Goal: Task Accomplishment & Management: Manage account settings

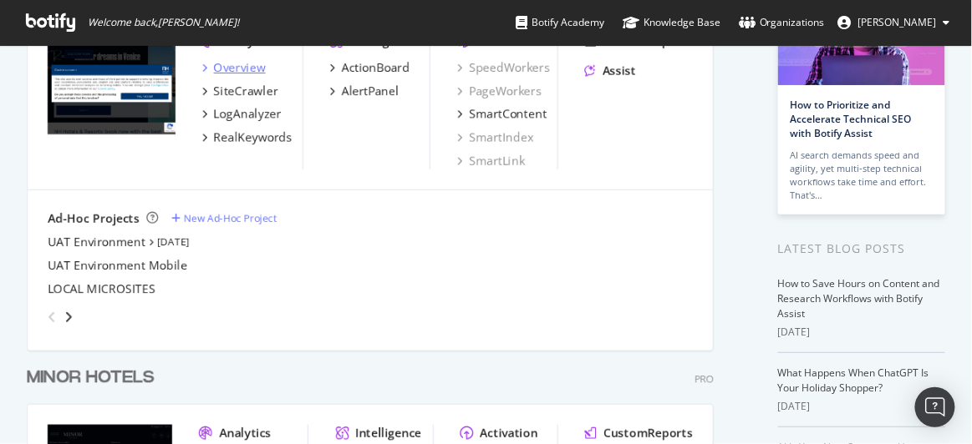
scroll to position [25, 0]
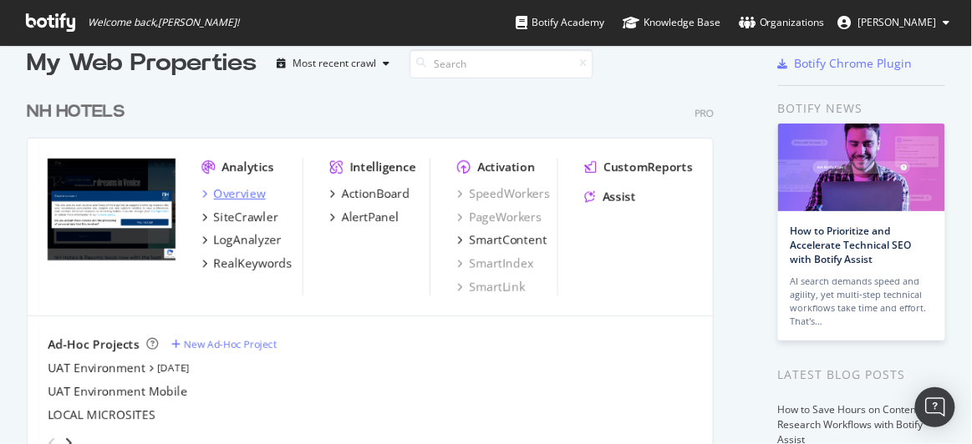
click at [262, 191] on div "Overview" at bounding box center [240, 193] width 52 height 17
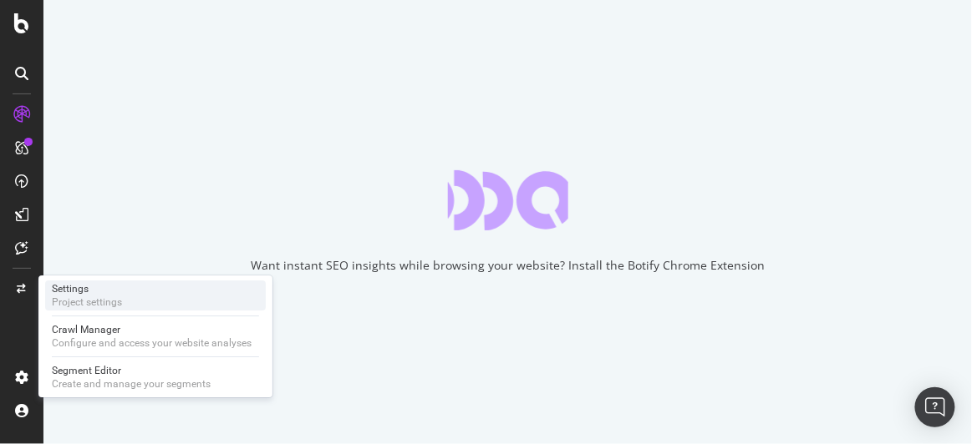
click at [135, 307] on div "Settings Project settings" at bounding box center [155, 296] width 221 height 30
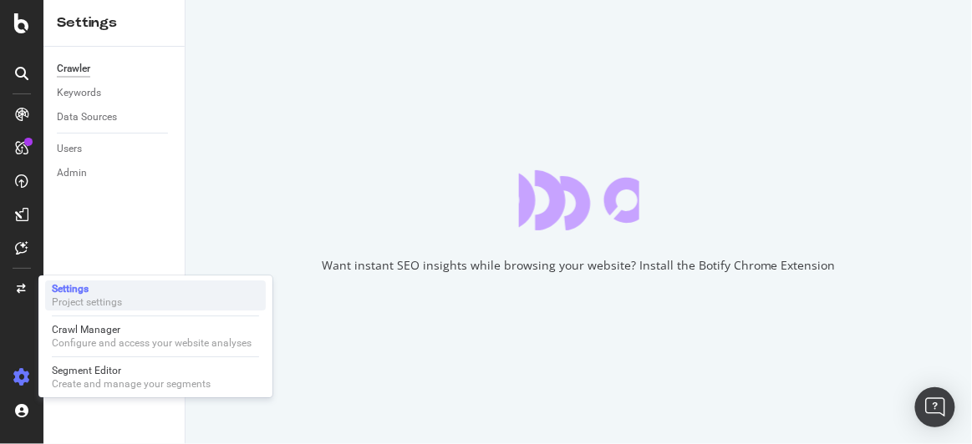
click at [79, 303] on div "Project settings" at bounding box center [87, 302] width 70 height 13
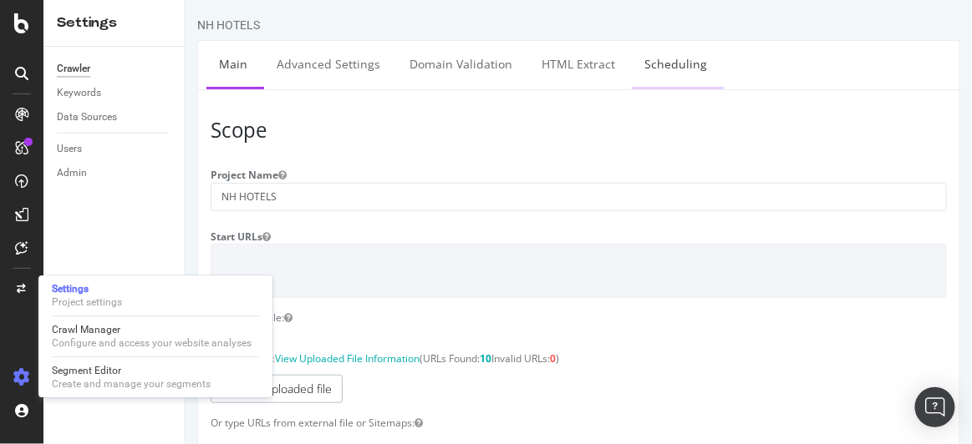
click at [651, 62] on link "Scheduling" at bounding box center [675, 64] width 88 height 46
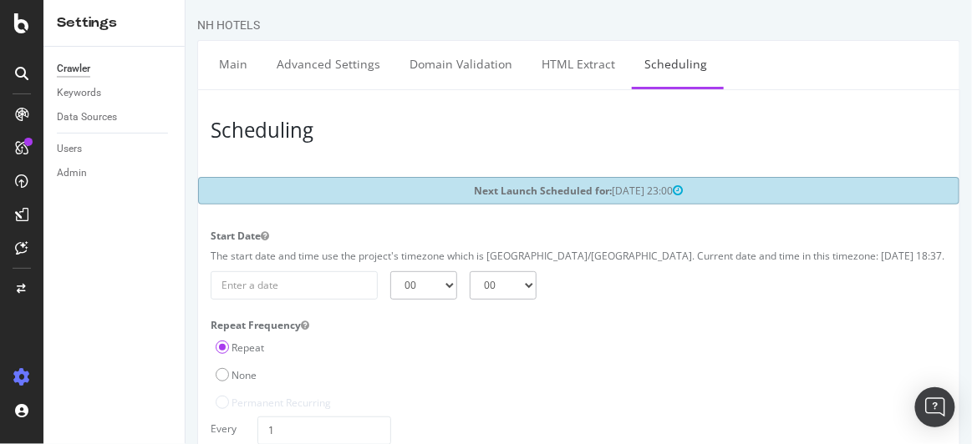
scroll to position [155, 0]
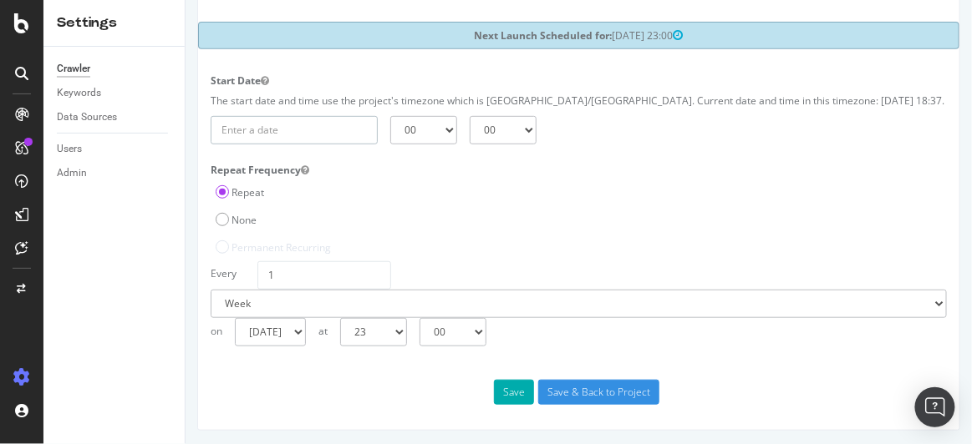
type input "[DATE]"
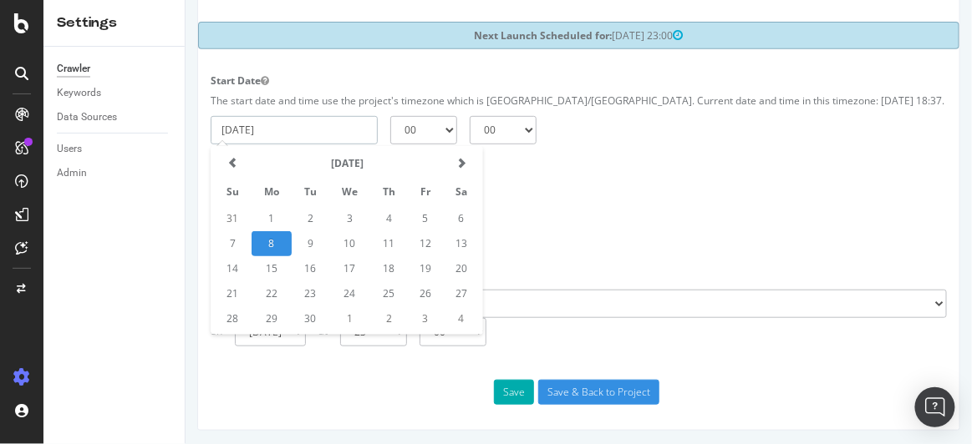
click at [335, 124] on input "[DATE]" at bounding box center [293, 130] width 167 height 28
click at [270, 244] on td "8" at bounding box center [271, 243] width 40 height 25
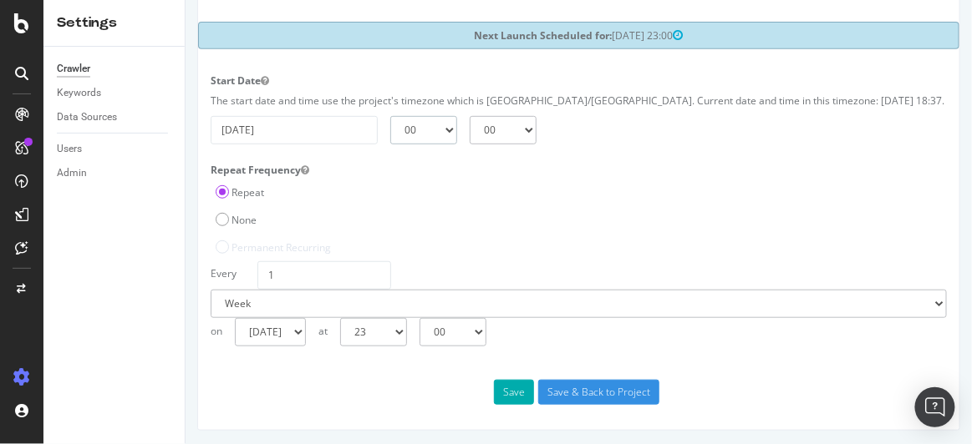
click at [439, 135] on select "00 01 02 03 04 05 06 07 08 09 10 11 12 13 14 15 16 17 18 19 20 21 22 23" at bounding box center [422, 130] width 67 height 28
select select "21"
click at [389, 116] on select "00 01 02 03 04 05 06 07 08 09 10 11 12 13 14 15 16 17 18 19 20 21 22 23" at bounding box center [422, 130] width 67 height 28
click at [241, 215] on label "None" at bounding box center [235, 220] width 41 height 14
click at [185, 0] on input "None" at bounding box center [185, 0] width 0 height 0
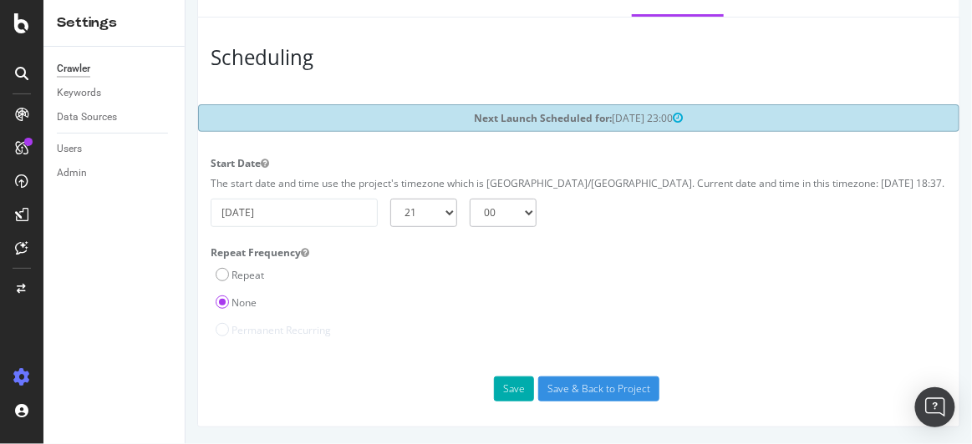
scroll to position [69, 0]
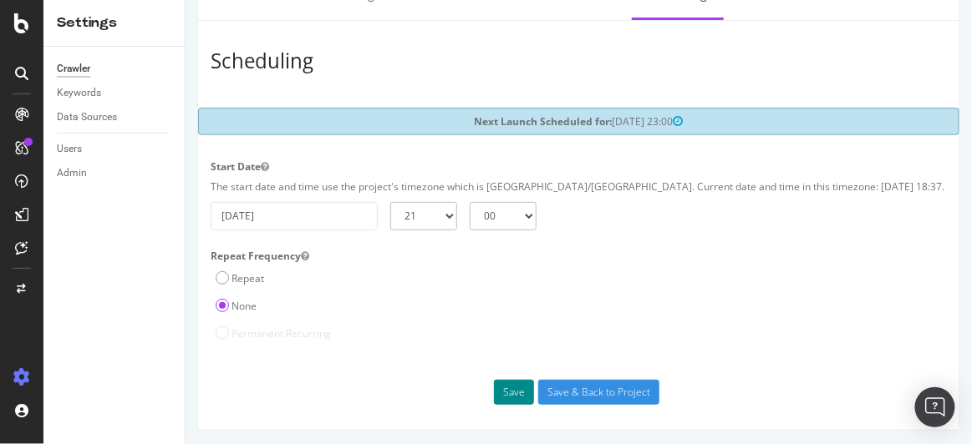
click at [515, 398] on button "Save" at bounding box center [513, 392] width 40 height 25
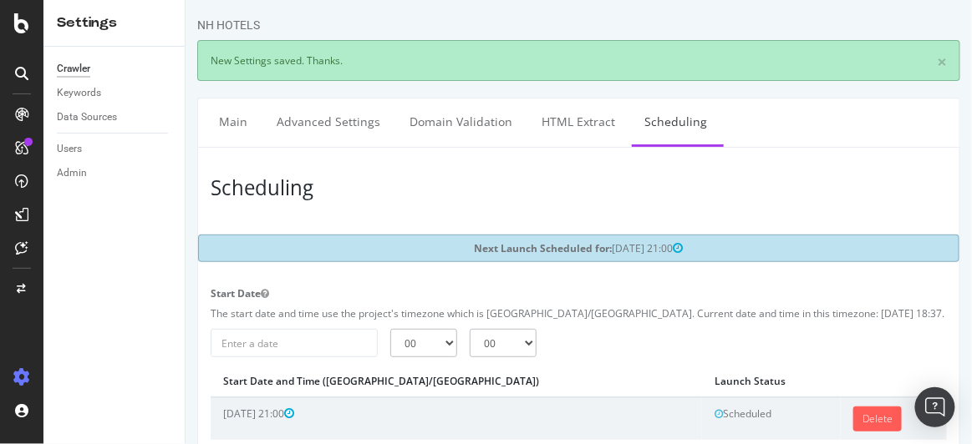
scroll to position [0, 0]
click at [18, 18] on icon at bounding box center [21, 23] width 15 height 20
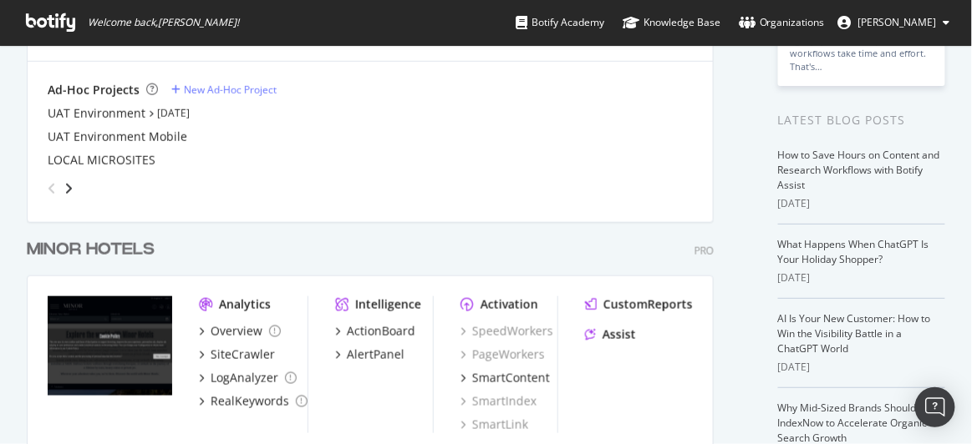
scroll to position [385, 0]
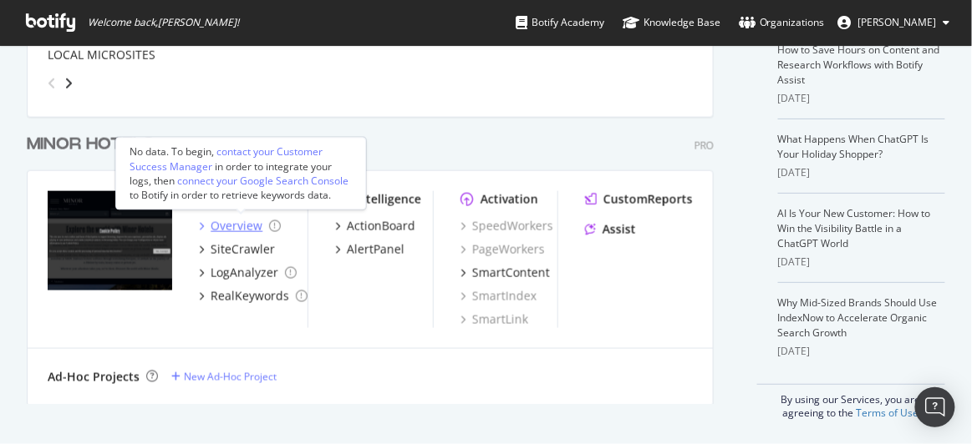
click at [237, 229] on div "Overview" at bounding box center [237, 226] width 52 height 17
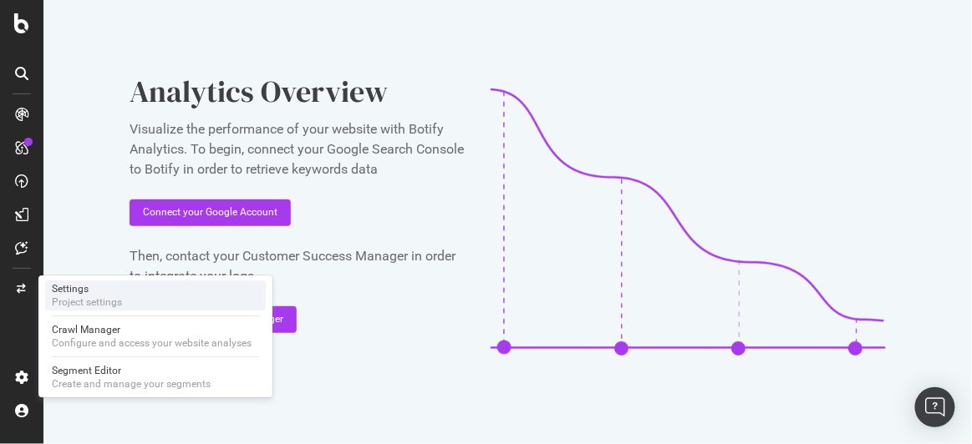
click at [82, 307] on div "Project settings" at bounding box center [87, 302] width 70 height 13
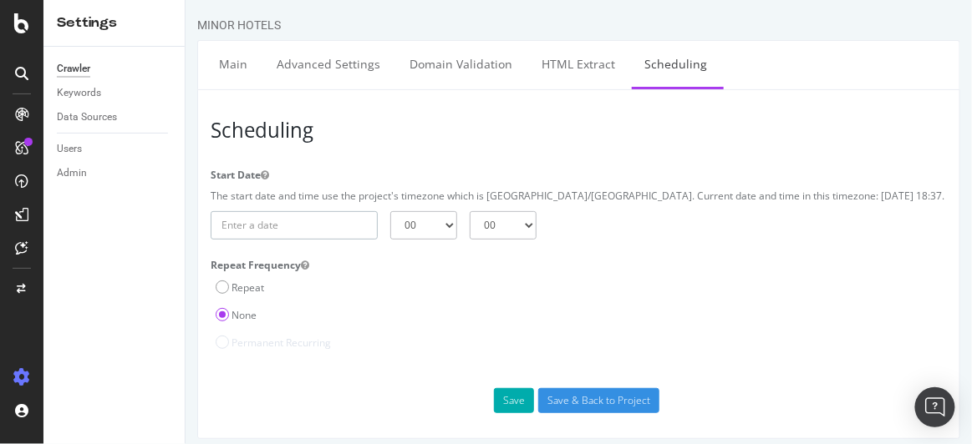
type input "[DATE]"
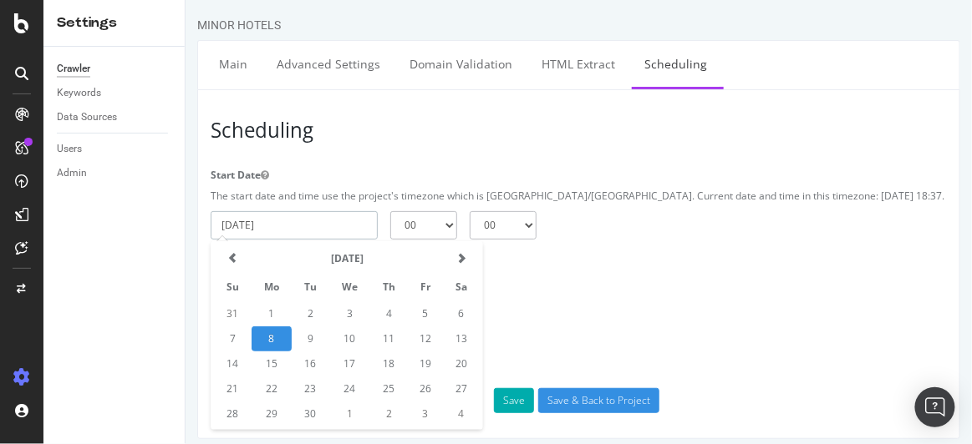
click at [347, 236] on input "[DATE]" at bounding box center [293, 225] width 167 height 28
click at [277, 343] on td "8" at bounding box center [271, 339] width 40 height 25
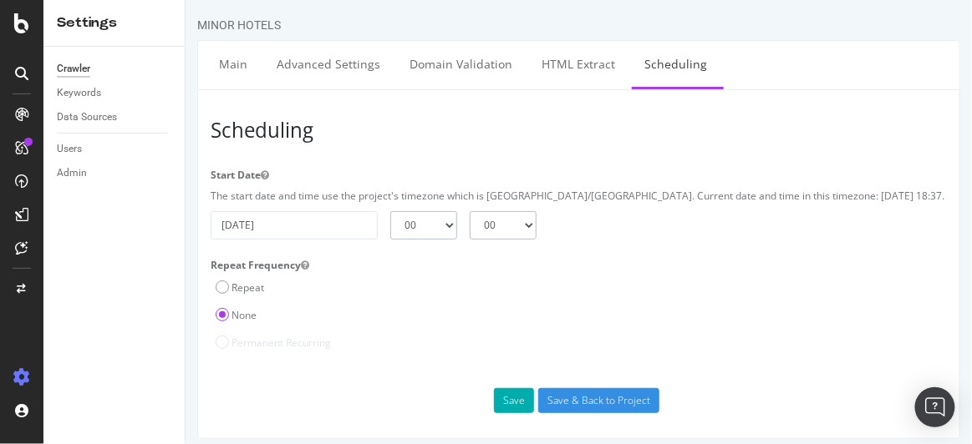
click at [428, 233] on select "00 01 02 03 04 05 06 07 08 09 10 11 12 13 14 15 16 17 18 19 20 21 22 23" at bounding box center [422, 225] width 67 height 28
click at [514, 278] on div "Repeat" at bounding box center [577, 286] width 753 height 28
click at [428, 221] on select "00 01 02 03 04 05 06 07 08 09 10 11 12 13 14 15 16 17 18 19 20 21 22 23" at bounding box center [422, 225] width 67 height 28
click at [389, 211] on select "00 01 02 03 04 05 06 07 08 09 10 11 12 13 14 15 16 17 18 19 20 21 22 23" at bounding box center [422, 225] width 67 height 28
click at [421, 226] on select "00 01 02 03 04 05 06 07 08 09 10 11 12 13 14 15 16 17 18 19 20 21 22 23" at bounding box center [422, 225] width 67 height 28
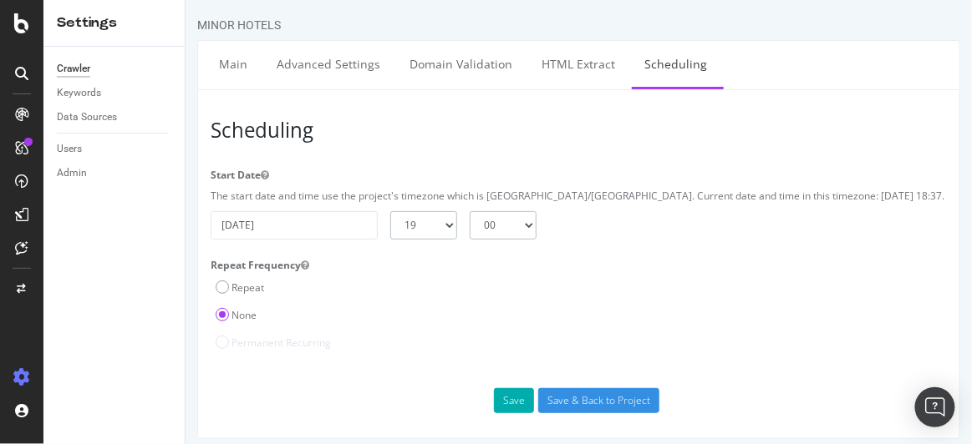
select select "18"
click at [389, 211] on select "00 01 02 03 04 05 06 07 08 09 10 11 12 13 14 15 16 17 18 19 20 21 22 23" at bounding box center [422, 225] width 67 height 28
click at [506, 226] on select "00 15 30 45" at bounding box center [502, 225] width 67 height 28
select select "45"
click at [469, 211] on select "00 15 30 45" at bounding box center [502, 225] width 67 height 28
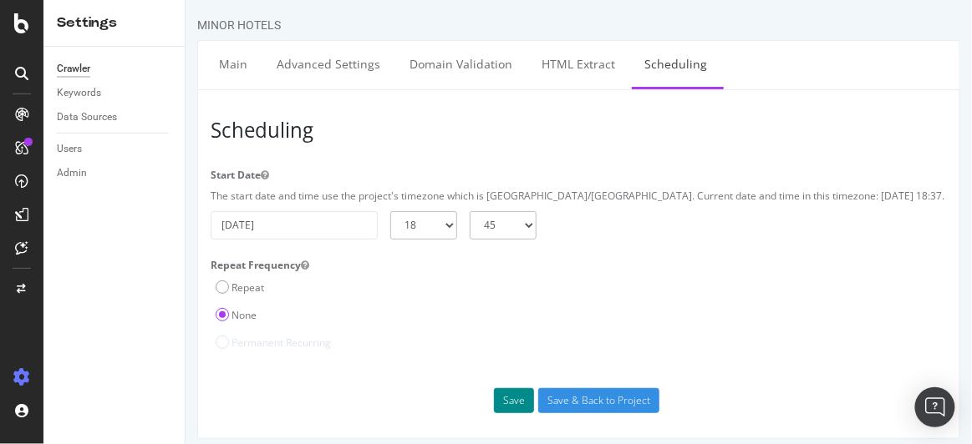
click at [500, 399] on button "Save" at bounding box center [513, 400] width 40 height 25
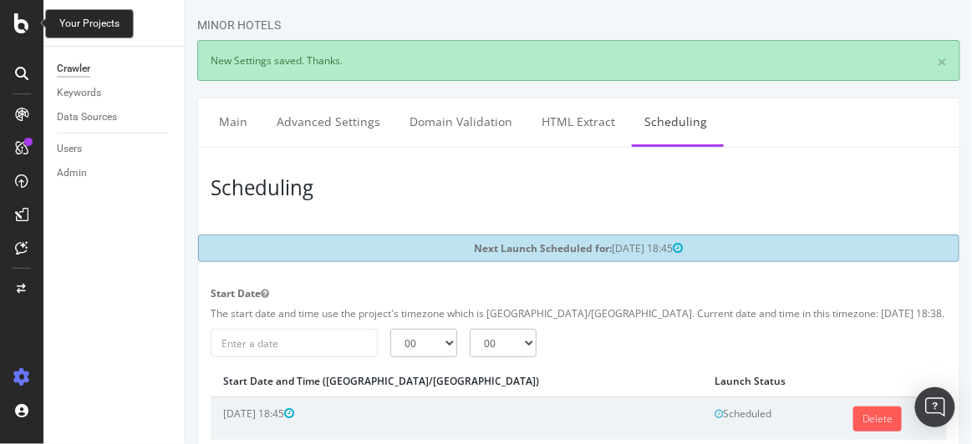
click at [21, 25] on icon at bounding box center [21, 23] width 15 height 20
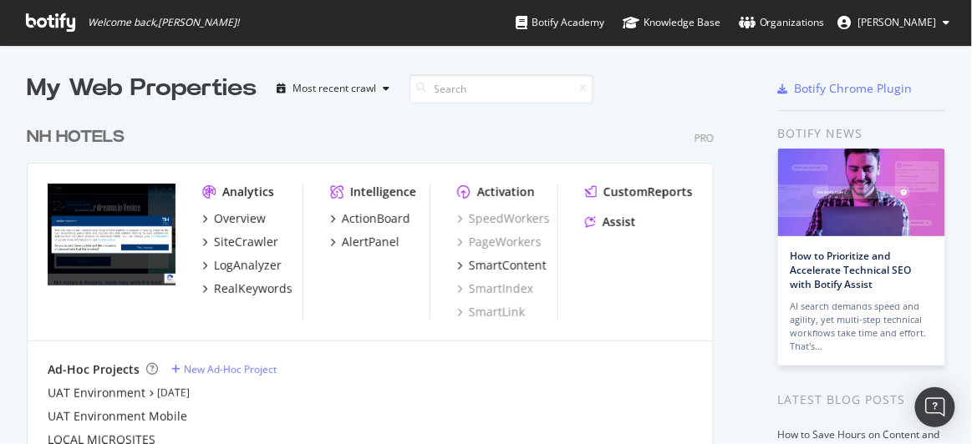
scroll to position [385, 0]
